Goal: Task Accomplishment & Management: Complete application form

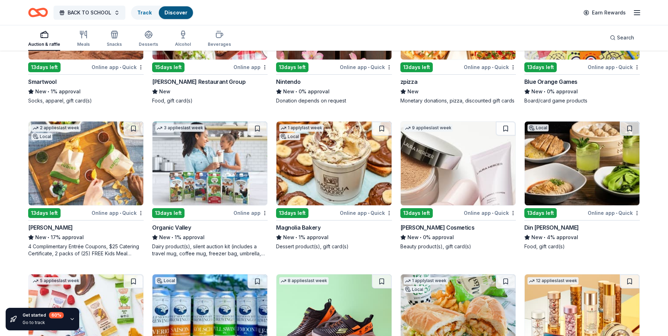
scroll to position [7158, 0]
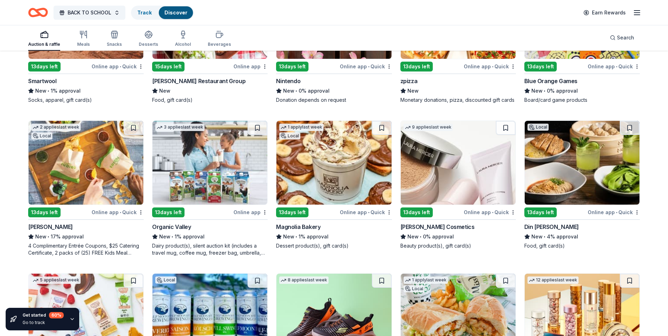
click at [450, 160] on img at bounding box center [458, 163] width 115 height 84
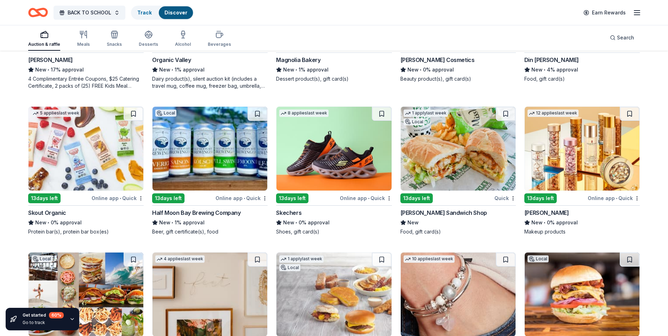
scroll to position [7318, 0]
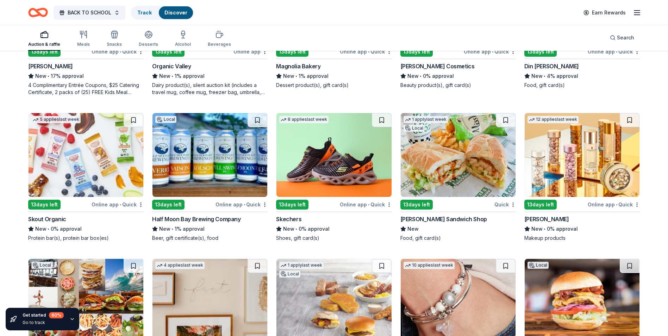
click at [580, 143] on img at bounding box center [581, 155] width 115 height 84
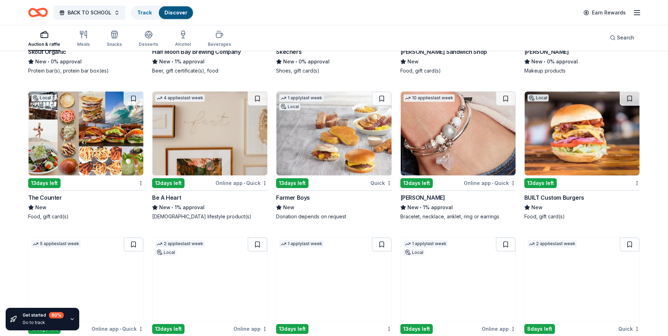
scroll to position [7529, 0]
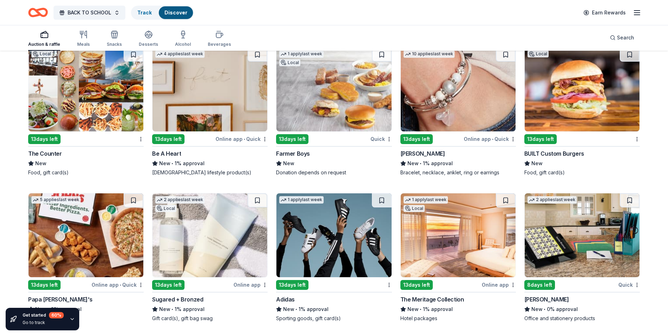
click at [187, 221] on img at bounding box center [209, 235] width 115 height 84
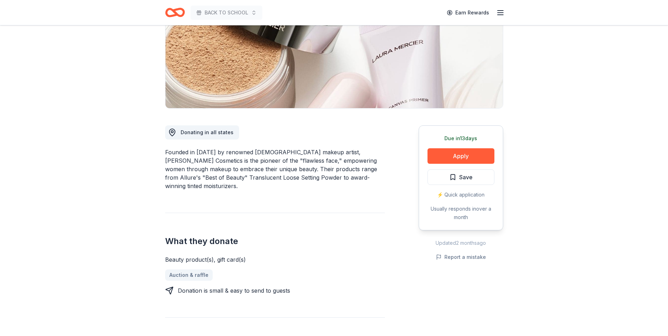
scroll to position [106, 0]
click at [466, 153] on button "Apply" at bounding box center [460, 155] width 67 height 15
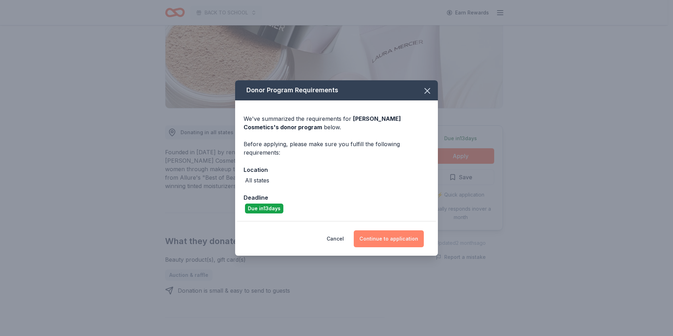
click at [391, 235] on button "Continue to application" at bounding box center [389, 238] width 70 height 17
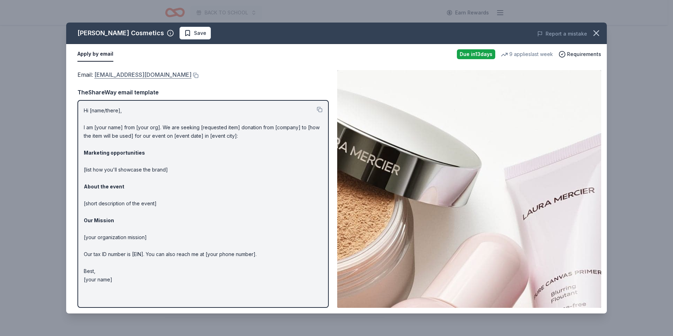
click at [145, 75] on link "contact_us@lauramercier.com" at bounding box center [142, 74] width 97 height 9
drag, startPoint x: 137, startPoint y: 74, endPoint x: 126, endPoint y: 75, distance: 11.3
click at [126, 75] on link "contact_us@lauramercier.com" at bounding box center [142, 74] width 97 height 9
click at [191, 76] on button at bounding box center [194, 75] width 7 height 6
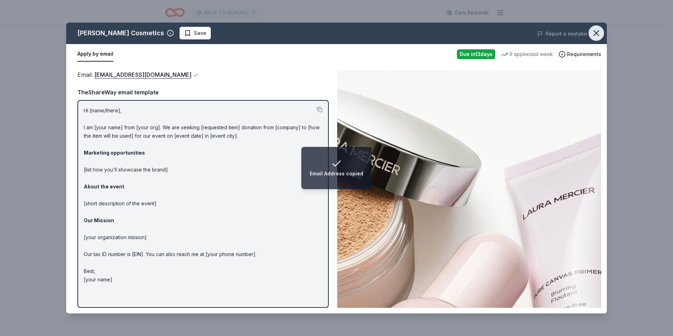
click at [596, 31] on icon "button" at bounding box center [596, 33] width 10 height 10
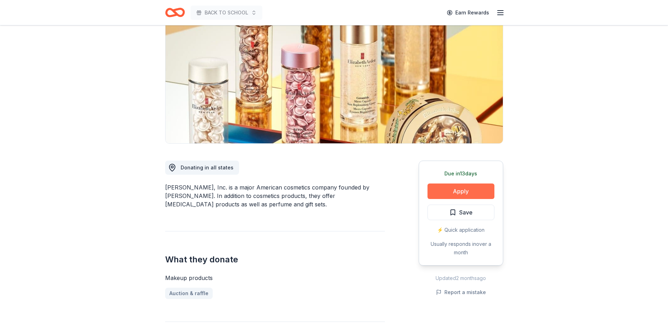
scroll to position [70, 0]
click at [446, 190] on button "Apply" at bounding box center [460, 190] width 67 height 15
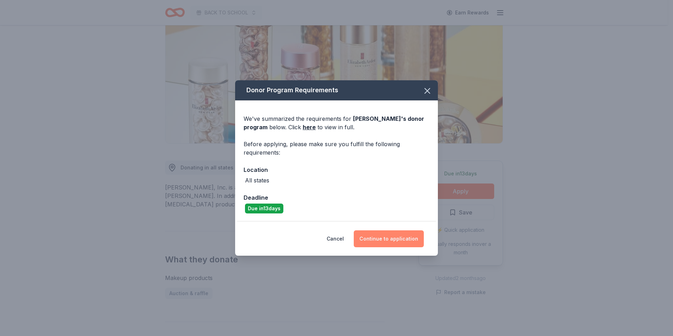
click at [382, 239] on button "Continue to application" at bounding box center [389, 238] width 70 height 17
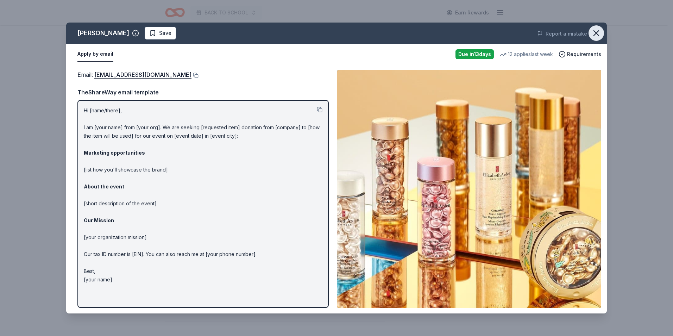
click at [599, 29] on icon "button" at bounding box center [596, 33] width 10 height 10
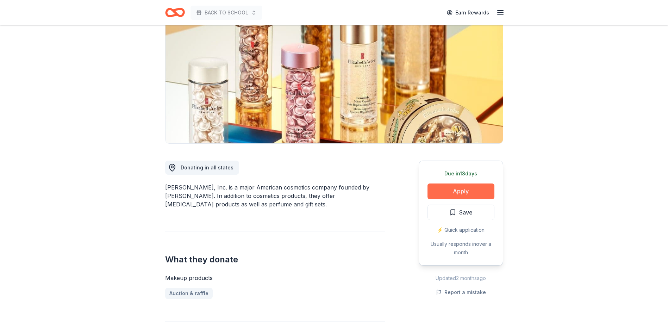
click at [468, 194] on button "Apply" at bounding box center [460, 190] width 67 height 15
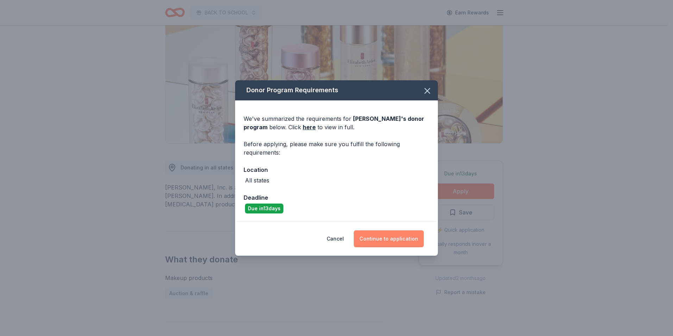
click at [386, 236] on button "Continue to application" at bounding box center [389, 238] width 70 height 17
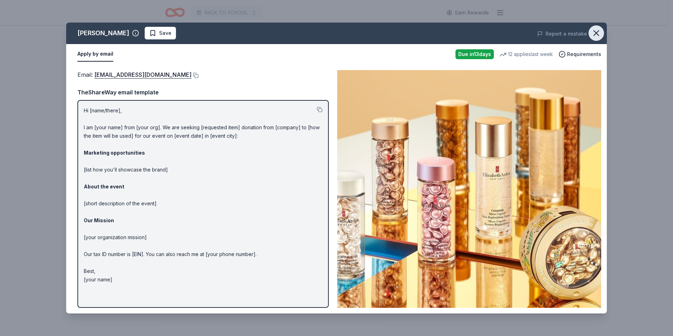
click at [598, 31] on icon "button" at bounding box center [596, 33] width 5 height 5
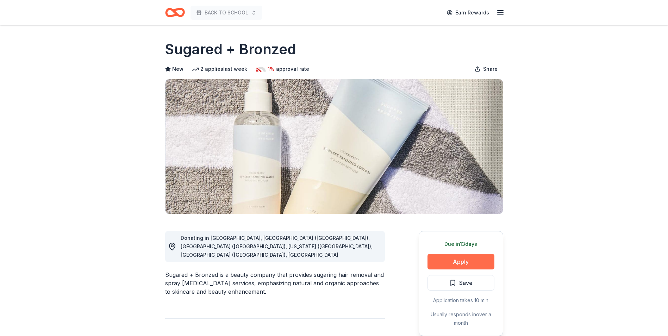
click at [452, 262] on button "Apply" at bounding box center [460, 261] width 67 height 15
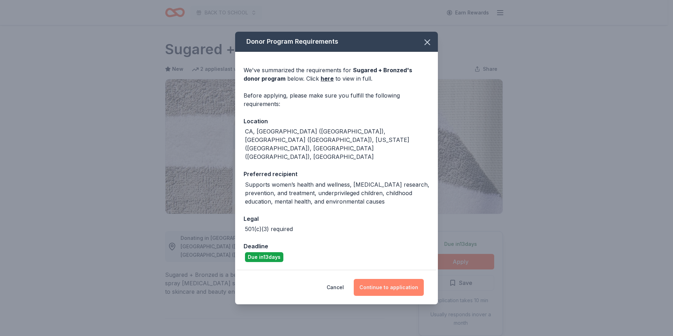
click at [371, 279] on button "Continue to application" at bounding box center [389, 287] width 70 height 17
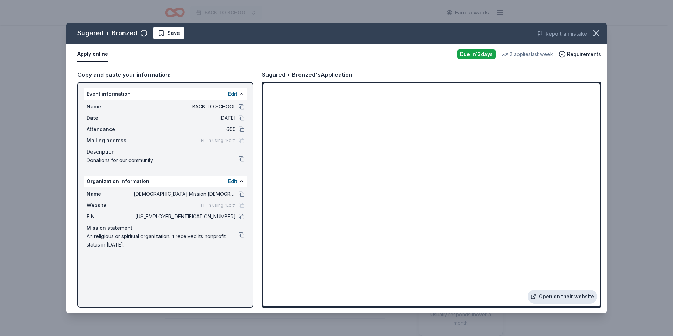
click at [562, 299] on link "Open on their website" at bounding box center [562, 296] width 69 height 14
click at [594, 32] on icon "button" at bounding box center [596, 33] width 10 height 10
